Goal: Information Seeking & Learning: Learn about a topic

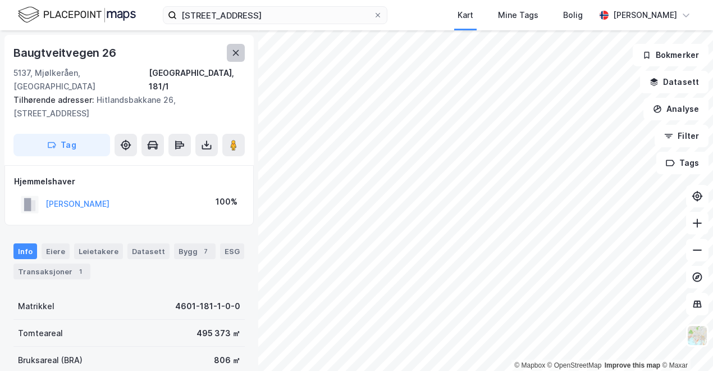
click at [234, 56] on icon at bounding box center [235, 52] width 9 height 9
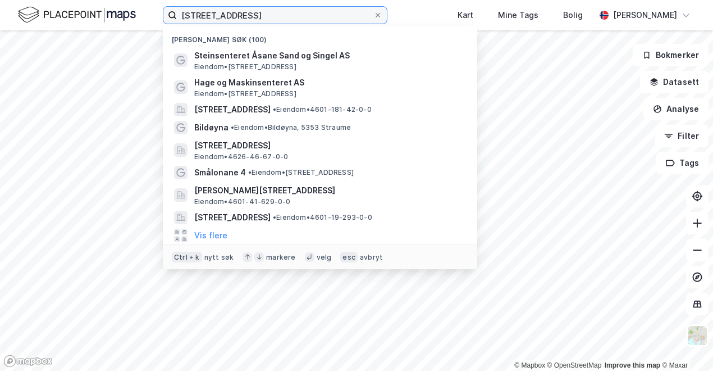
click at [98, 34] on div "[STREET_ADDRESS] Nylige søk (100) Steinsenteret [GEOGRAPHIC_DATA] og [GEOGRAPHI…" at bounding box center [356, 185] width 713 height 371
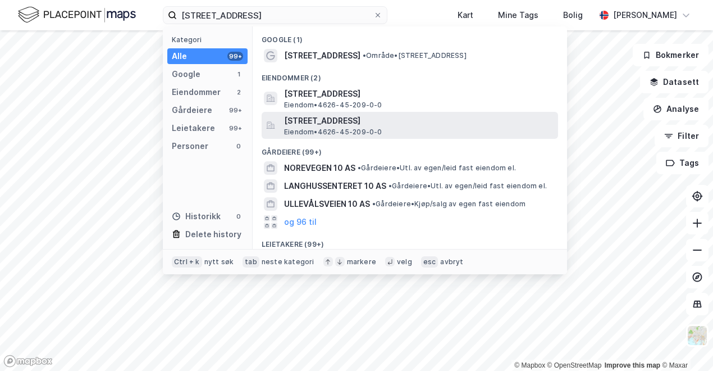
click at [330, 130] on span "Eiendom • 4626-45-209-0-0" at bounding box center [333, 132] width 98 height 9
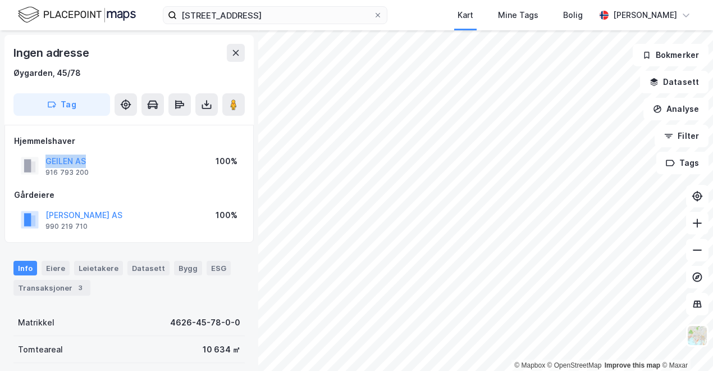
drag, startPoint x: 102, startPoint y: 159, endPoint x: 30, endPoint y: 167, distance: 72.3
click at [30, 167] on div "GEILEN AS 916 793 200 100%" at bounding box center [129, 165] width 230 height 27
drag, startPoint x: 30, startPoint y: 167, endPoint x: 103, endPoint y: 167, distance: 73.0
click at [103, 167] on div "GEILEN AS 916 793 200 100%" at bounding box center [129, 165] width 230 height 27
click at [0, 0] on button "GEILEN AS" at bounding box center [0, 0] width 0 height 0
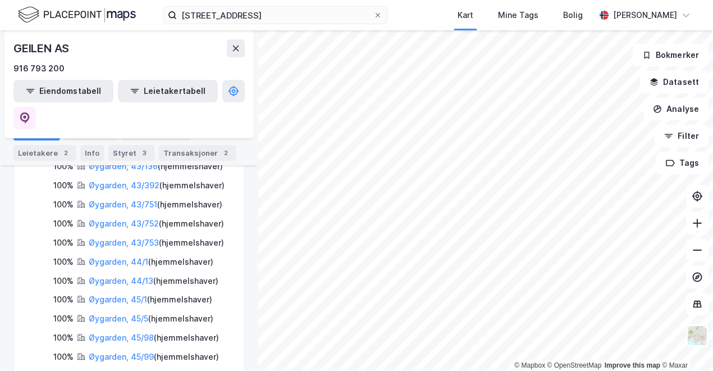
scroll to position [374, 0]
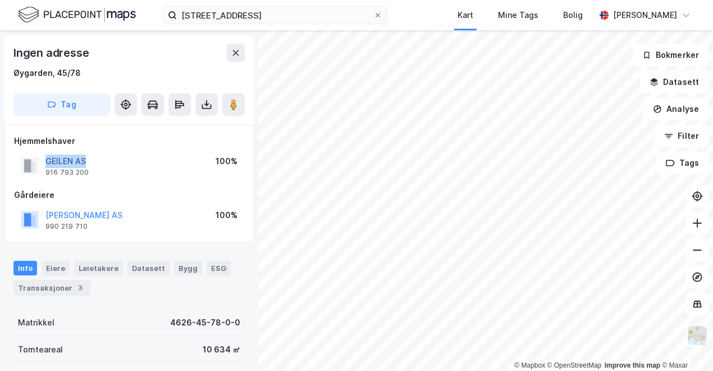
drag, startPoint x: 98, startPoint y: 160, endPoint x: 47, endPoint y: 161, distance: 51.7
click at [47, 161] on div "GEILEN AS 916 793 200 100%" at bounding box center [129, 165] width 230 height 27
drag, startPoint x: 47, startPoint y: 161, endPoint x: 48, endPoint y: 212, distance: 51.1
click at [48, 212] on div "[PERSON_NAME] AS 990 219 710 100%" at bounding box center [129, 219] width 230 height 27
drag, startPoint x: 48, startPoint y: 212, endPoint x: 113, endPoint y: 219, distance: 66.0
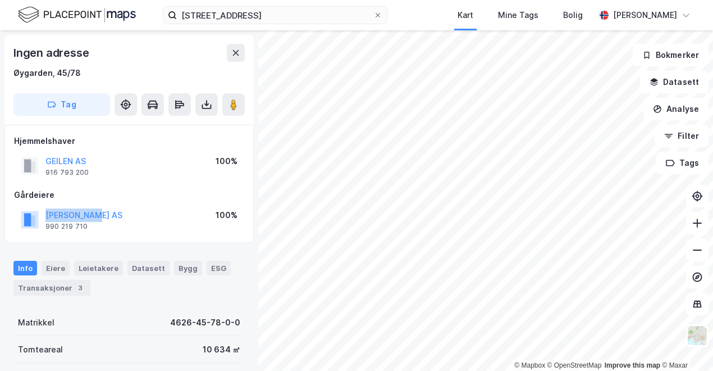
click at [113, 219] on div "[PERSON_NAME] AS 990 219 710 100%" at bounding box center [129, 219] width 230 height 27
click at [63, 207] on div "[PERSON_NAME] AS 990 219 710 100%" at bounding box center [129, 219] width 230 height 27
click at [0, 0] on button "[PERSON_NAME] AS" at bounding box center [0, 0] width 0 height 0
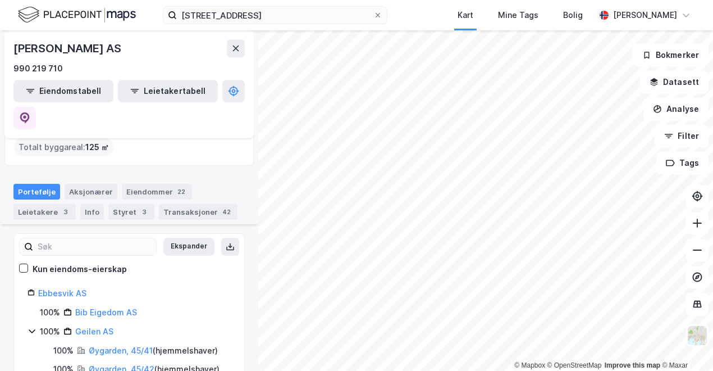
scroll to position [93, 0]
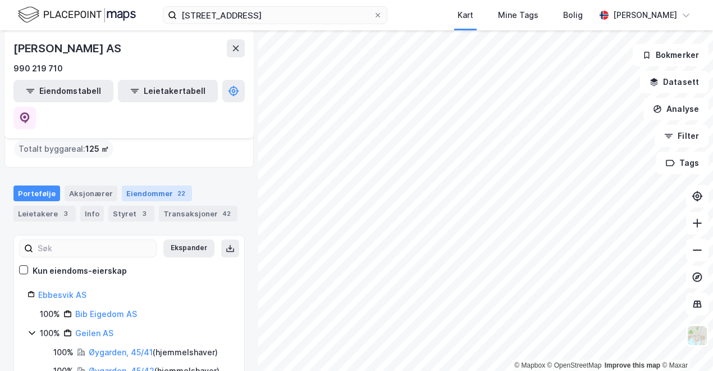
click at [138, 185] on div "Eiendommer 22" at bounding box center [157, 193] width 70 height 16
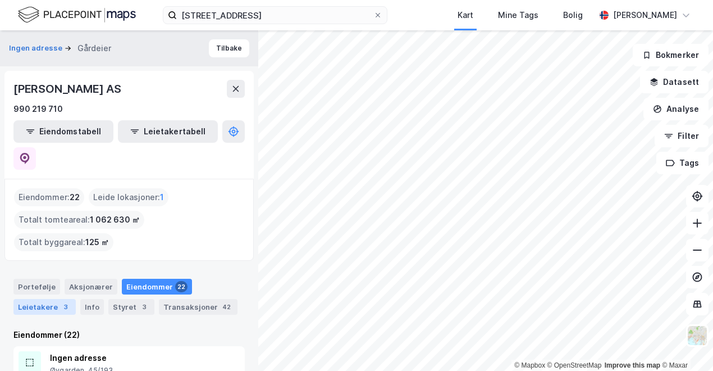
click at [44, 299] on div "Leietakere 3" at bounding box center [44, 307] width 62 height 16
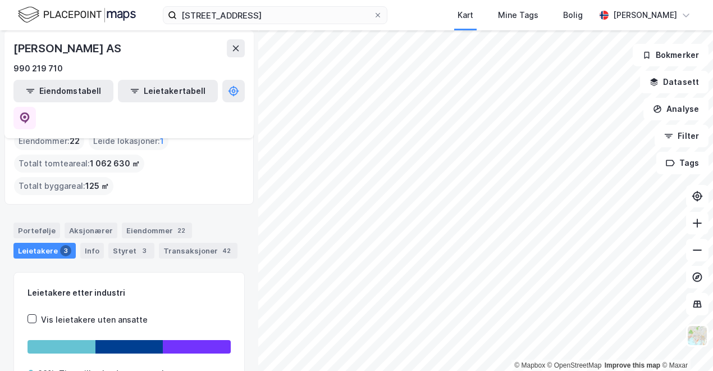
scroll to position [56, 0]
click at [139, 245] on div "3" at bounding box center [144, 250] width 11 height 11
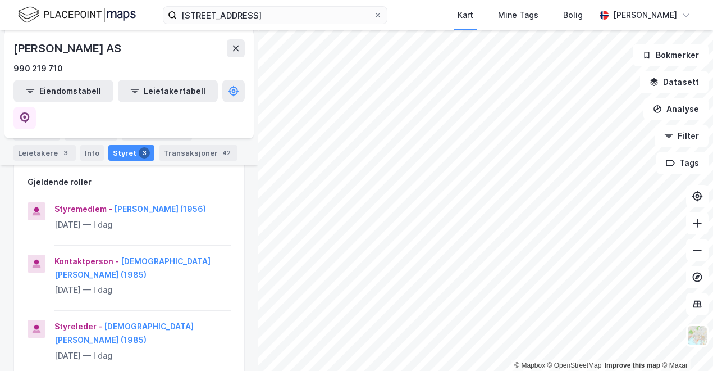
scroll to position [169, 0]
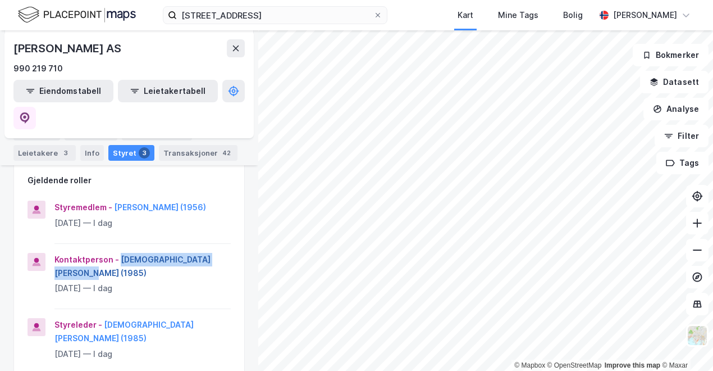
drag, startPoint x: 225, startPoint y: 210, endPoint x: 119, endPoint y: 211, distance: 106.7
click at [119, 253] on div "Kontaktperson - [DEMOGRAPHIC_DATA][PERSON_NAME] (1985) [DATE] — I dag" at bounding box center [129, 281] width 230 height 57
copy button "[DEMOGRAPHIC_DATA][PERSON_NAME]"
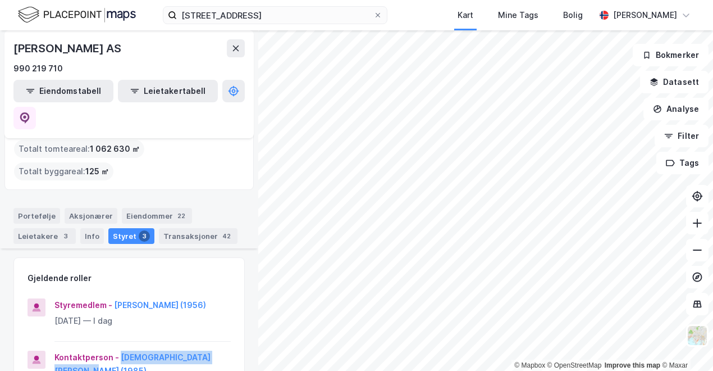
scroll to position [0, 0]
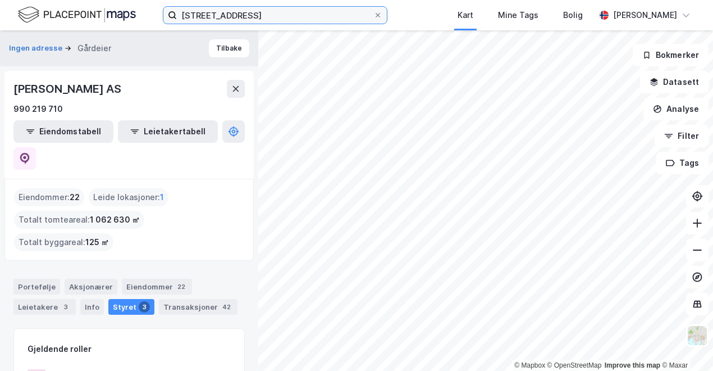
click at [273, 15] on input "[STREET_ADDRESS]" at bounding box center [275, 15] width 197 height 17
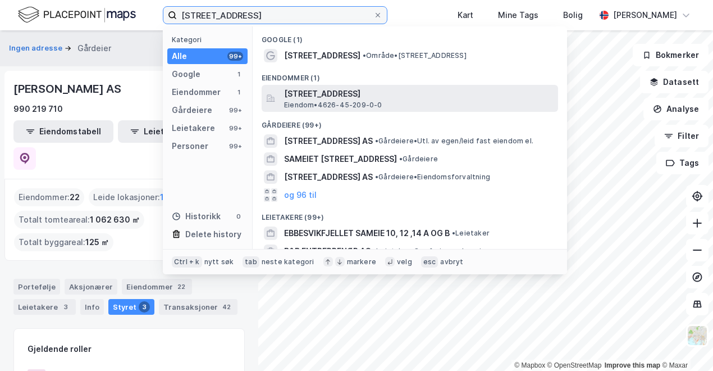
type input "[STREET_ADDRESS]"
click at [316, 98] on span "[STREET_ADDRESS]" at bounding box center [419, 93] width 270 height 13
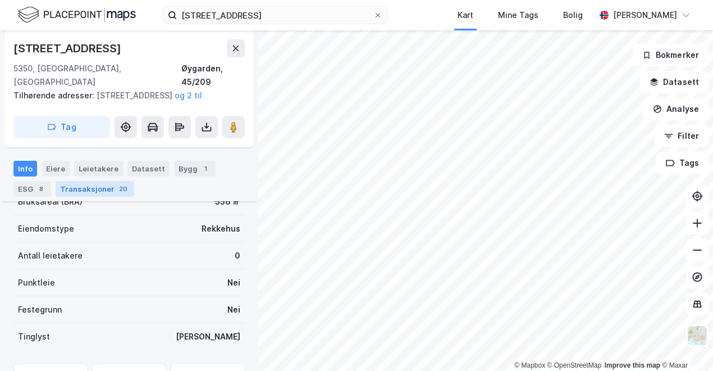
click at [90, 184] on div "Transaksjoner 20" at bounding box center [95, 189] width 79 height 16
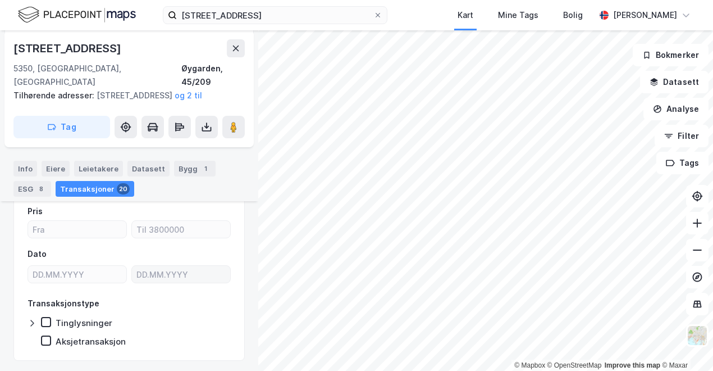
scroll to position [337, 0]
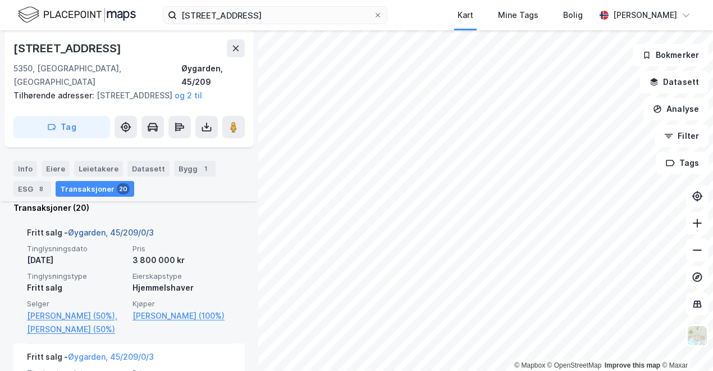
click at [139, 232] on link "Øygarden, 45/209/0/3" at bounding box center [111, 233] width 86 height 10
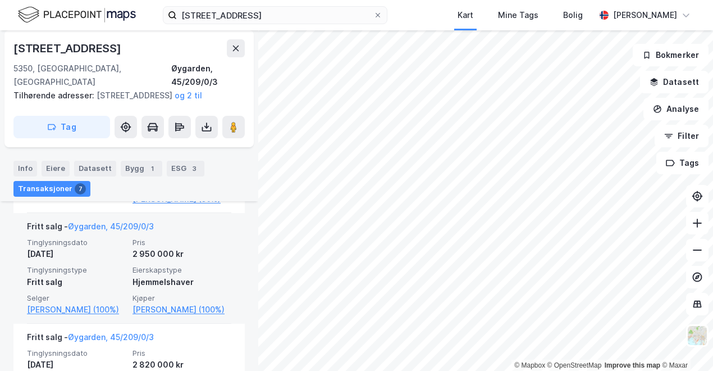
scroll to position [658, 0]
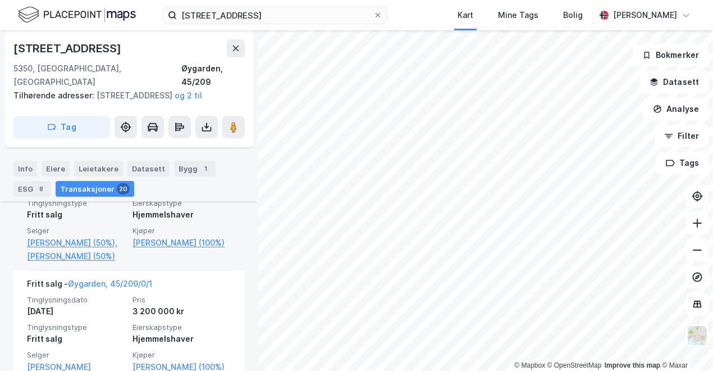
scroll to position [648, 0]
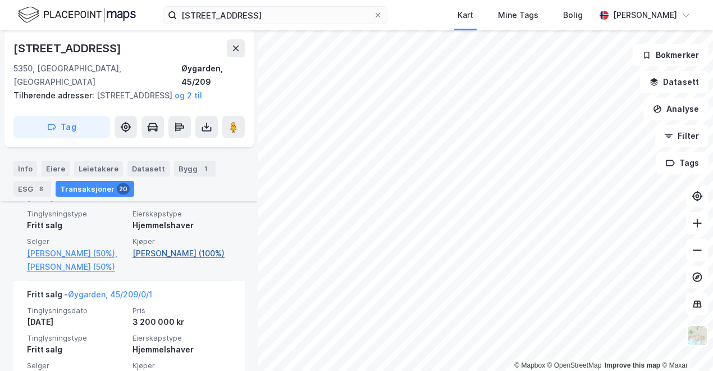
click at [170, 260] on link "[PERSON_NAME] (100%)" at bounding box center [182, 253] width 99 height 13
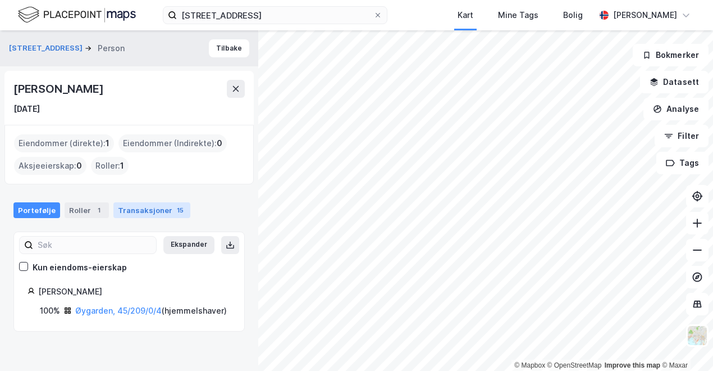
click at [151, 211] on div "Transaksjoner 15" at bounding box center [151, 210] width 77 height 16
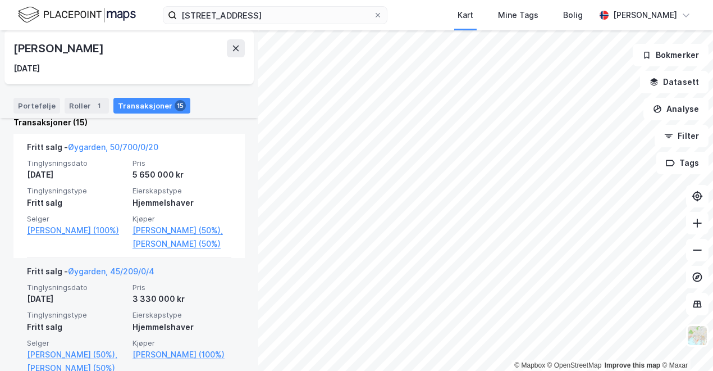
scroll to position [333, 0]
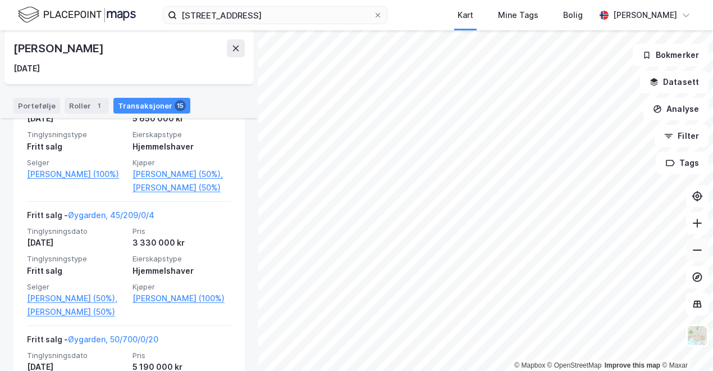
click at [706, 257] on button at bounding box center [698, 250] width 22 height 22
click at [703, 255] on button at bounding box center [698, 250] width 22 height 22
click at [694, 251] on icon at bounding box center [697, 249] width 11 height 11
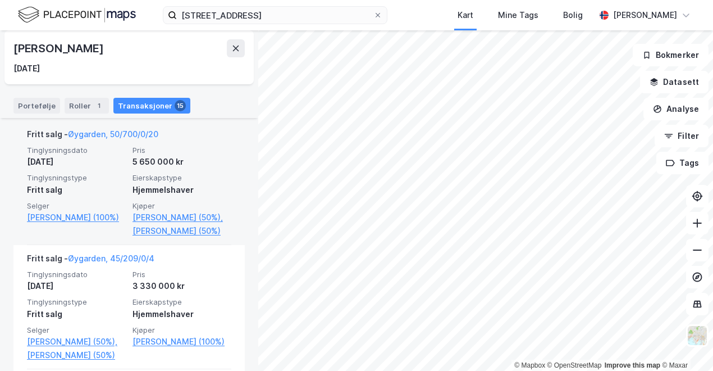
scroll to position [276, 0]
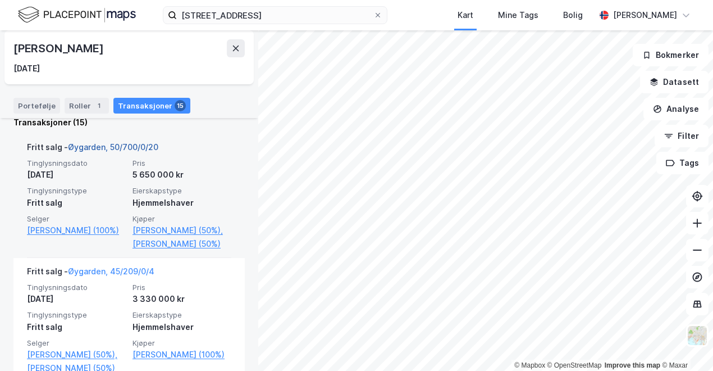
click at [135, 144] on link "Øygarden, 50/700/0/20" at bounding box center [113, 147] width 90 height 10
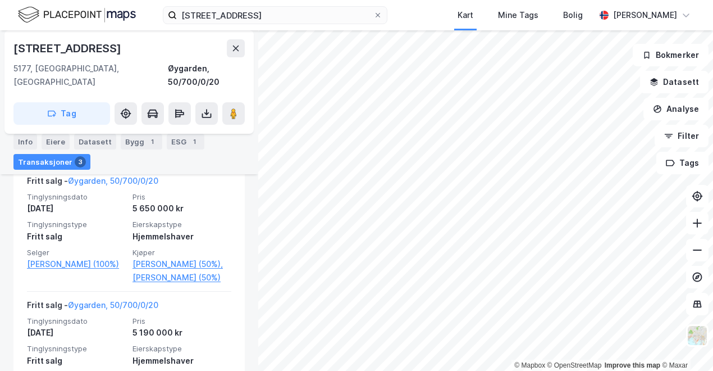
scroll to position [330, 0]
